Goal: Find specific page/section: Find specific page/section

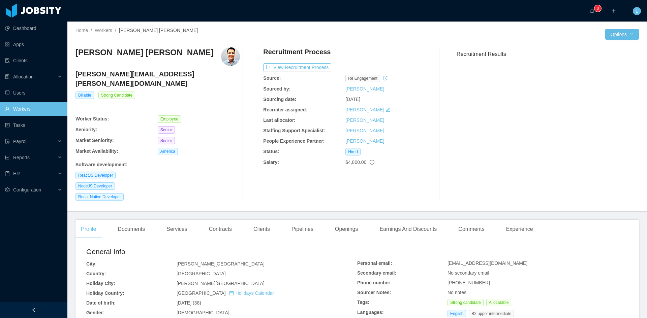
scroll to position [67, 0]
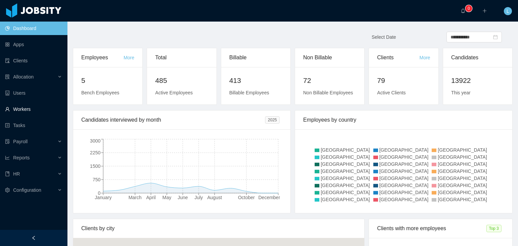
click at [19, 110] on link "Workers" at bounding box center [33, 108] width 57 height 13
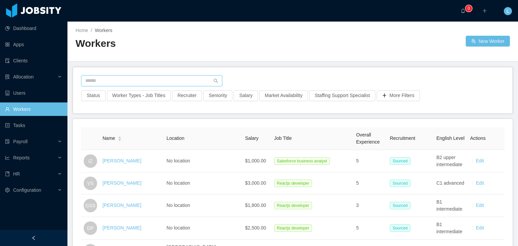
click at [129, 79] on input "text" at bounding box center [151, 80] width 141 height 11
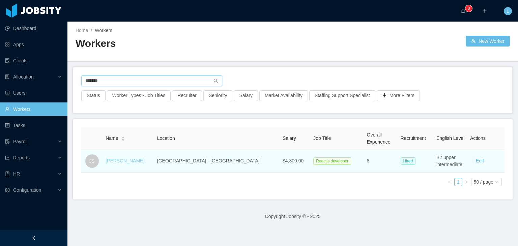
type input "*******"
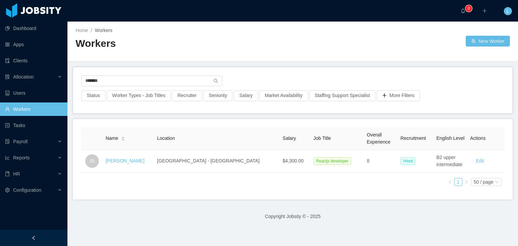
click at [130, 160] on link "Joeumar Souza" at bounding box center [124, 160] width 39 height 5
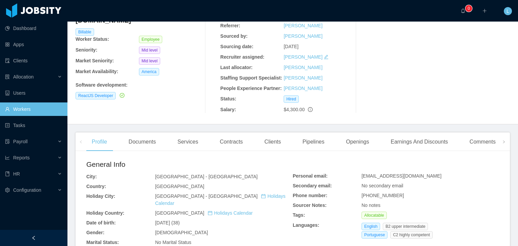
scroll to position [67, 0]
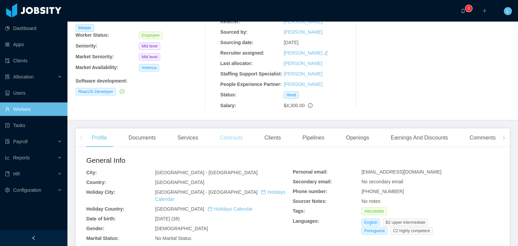
click at [237, 140] on div "Contracts" at bounding box center [231, 137] width 34 height 19
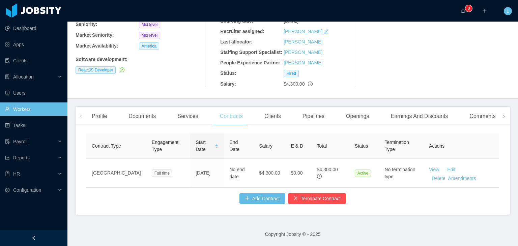
scroll to position [94, 0]
